Goal: Go to known website: Go to known website

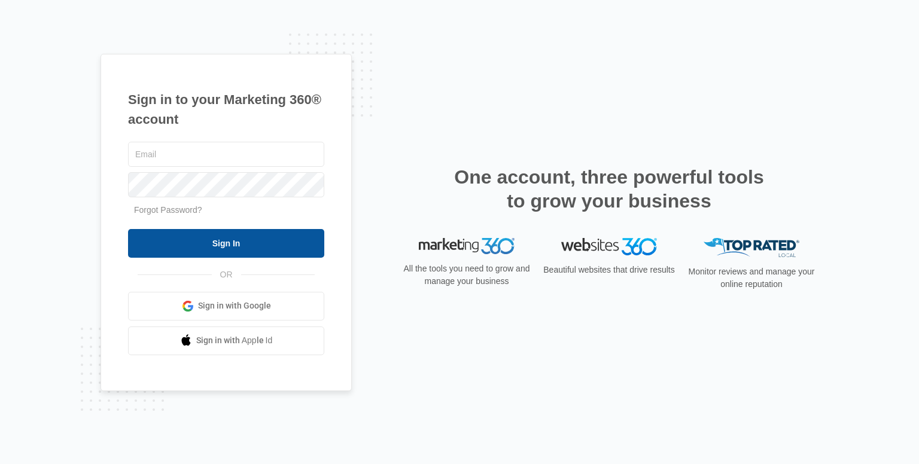
type input "[EMAIL_ADDRESS][DOMAIN_NAME]"
click at [218, 234] on input "Sign In" at bounding box center [226, 243] width 196 height 29
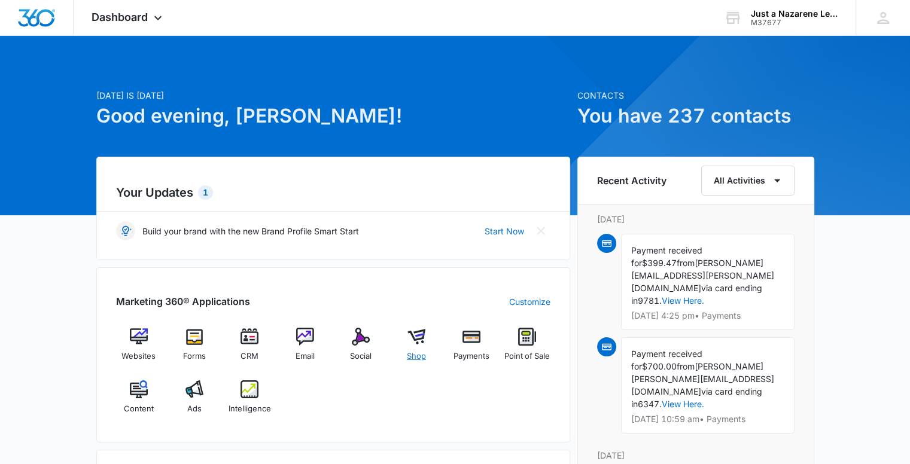
click at [412, 355] on span "Shop" at bounding box center [416, 356] width 19 height 12
